Goal: Task Accomplishment & Management: Manage account settings

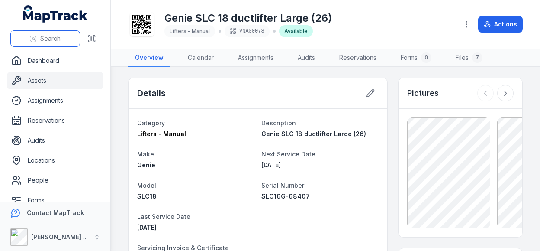
click at [52, 35] on span "Search" at bounding box center [50, 38] width 20 height 9
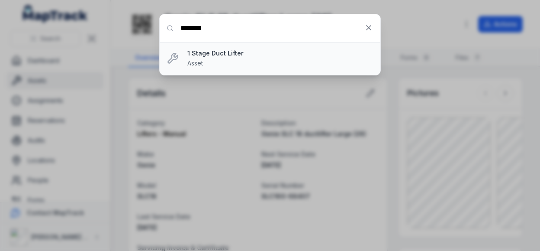
type input "********"
click at [225, 54] on strong "1 Stage Duct Lifter" at bounding box center [280, 53] width 186 height 9
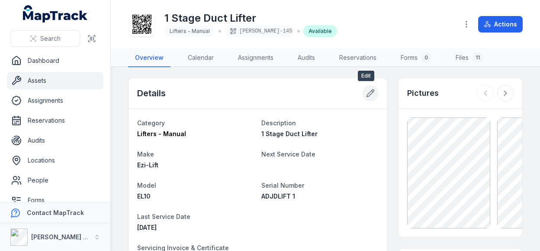
click at [366, 89] on icon at bounding box center [370, 93] width 9 height 9
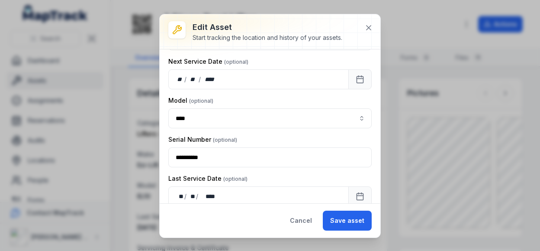
scroll to position [130, 0]
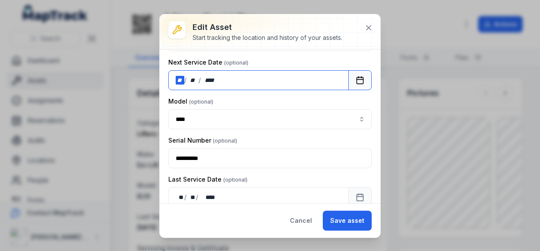
click at [185, 80] on div "/" at bounding box center [185, 80] width 3 height 9
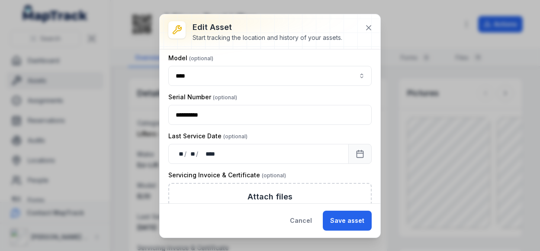
scroll to position [216, 0]
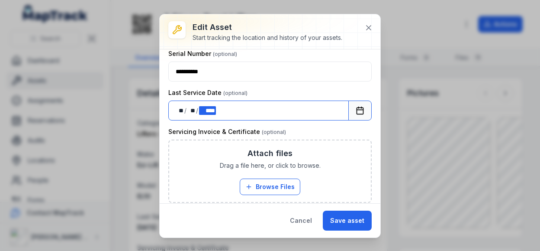
click at [217, 107] on div "** ** / ** ** / **** ****" at bounding box center [258, 110] width 180 height 20
click at [178, 109] on div "** **" at bounding box center [180, 110] width 9 height 9
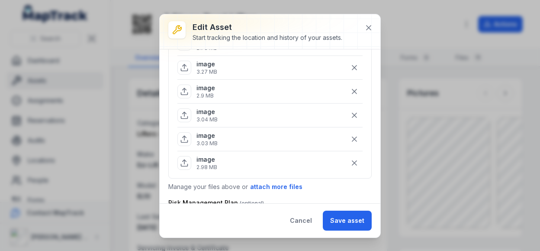
scroll to position [562, 0]
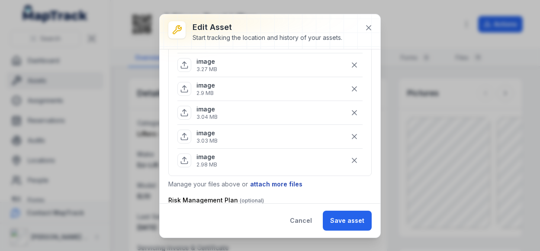
click at [269, 179] on button "attach more files" at bounding box center [276, 184] width 53 height 10
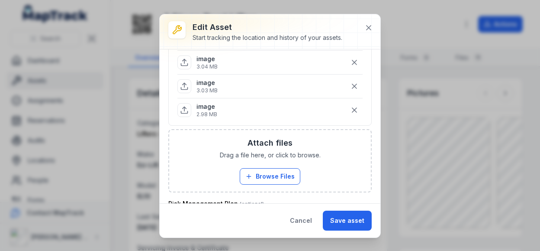
scroll to position [649, 0]
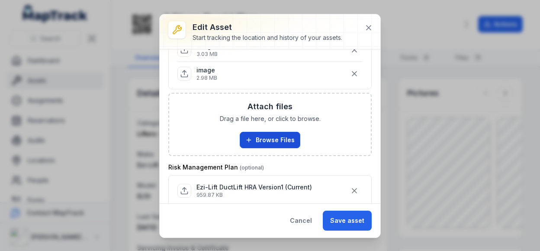
click at [271, 132] on button "Browse Files" at bounding box center [270, 140] width 61 height 16
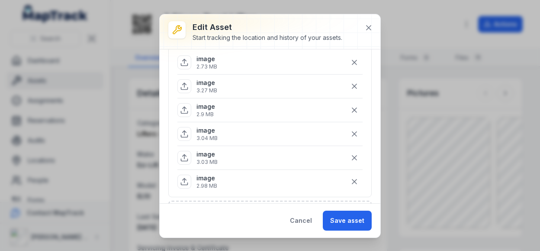
scroll to position [606, 0]
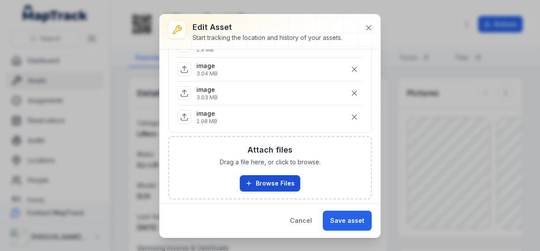
click at [269, 177] on button "Browse Files" at bounding box center [270, 183] width 61 height 16
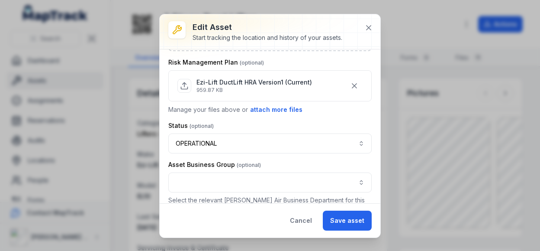
scroll to position [787, 0]
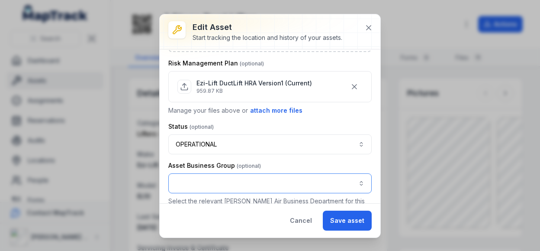
click at [355, 173] on button "button" at bounding box center [269, 183] width 203 height 20
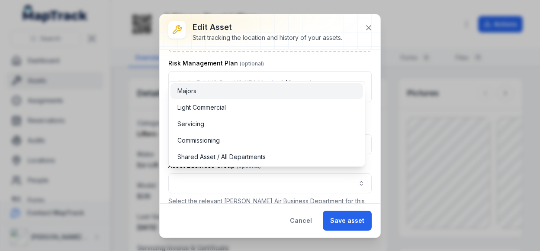
click at [250, 90] on div "Majors" at bounding box center [266, 91] width 179 height 9
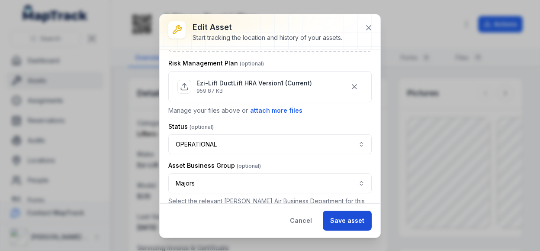
click at [340, 215] on button "Save asset" at bounding box center [347, 220] width 49 height 20
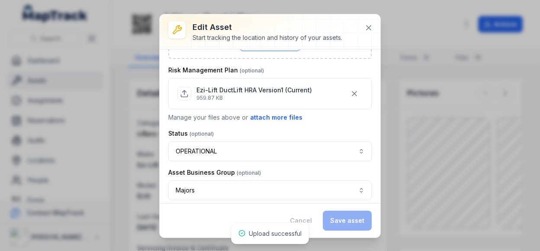
scroll to position [794, 0]
